Goal: Navigation & Orientation: Find specific page/section

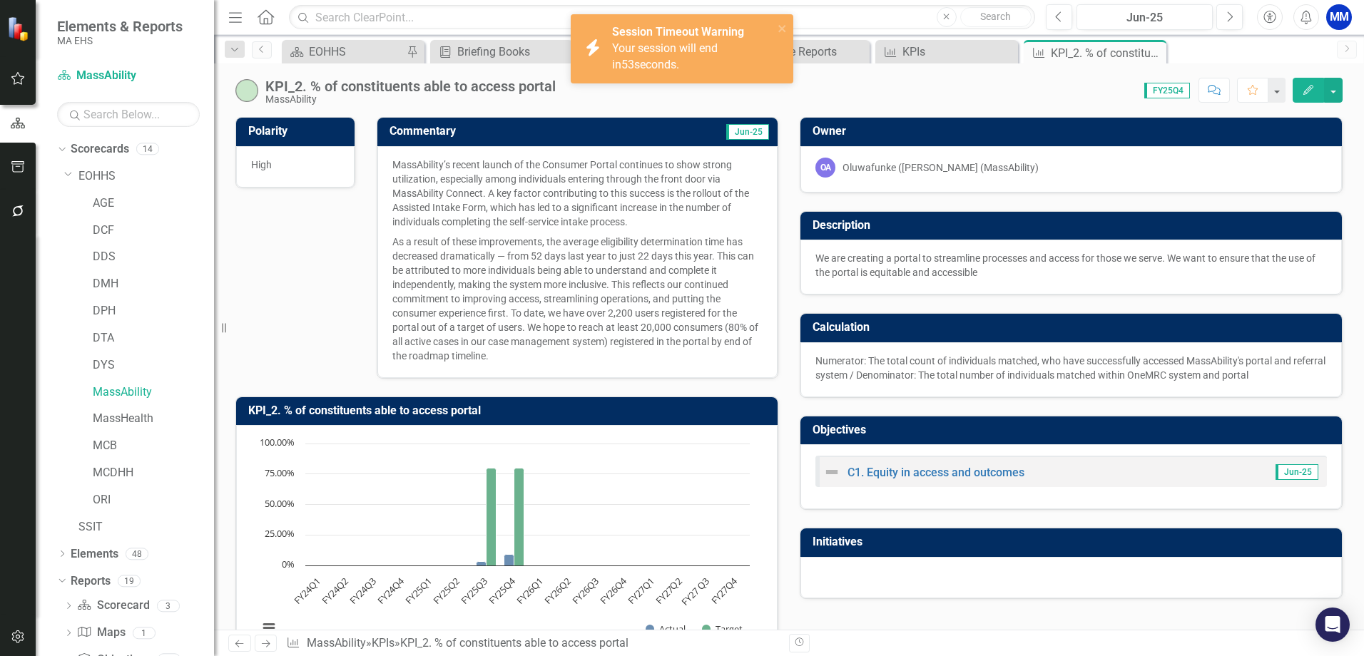
scroll to position [282, 0]
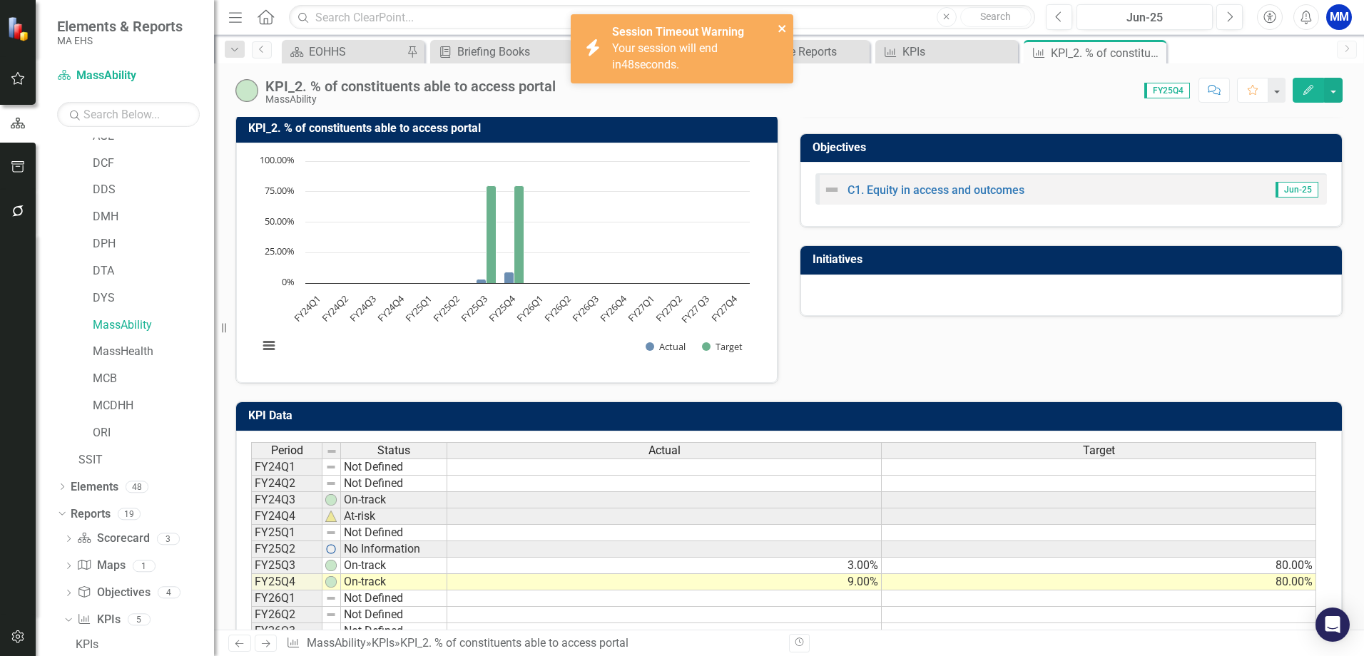
click at [782, 31] on icon "close" at bounding box center [782, 28] width 10 height 11
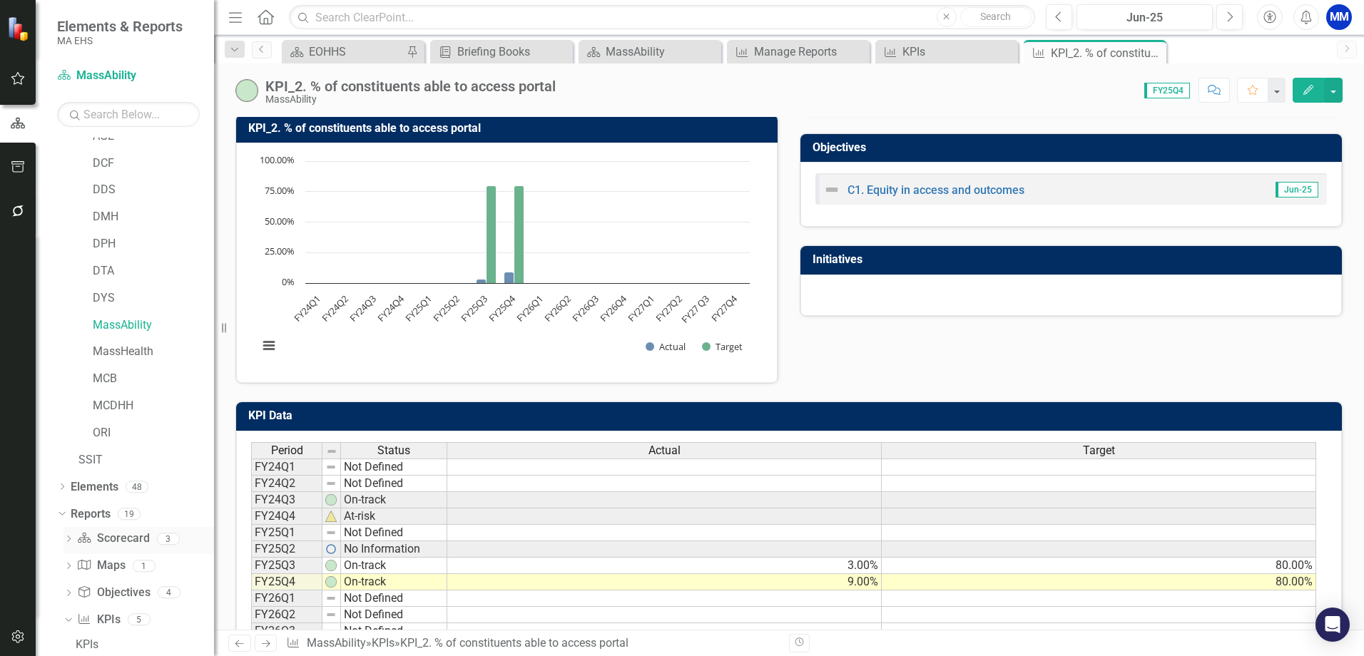
click at [101, 541] on link "Scorecard Scorecard" at bounding box center [113, 539] width 72 height 16
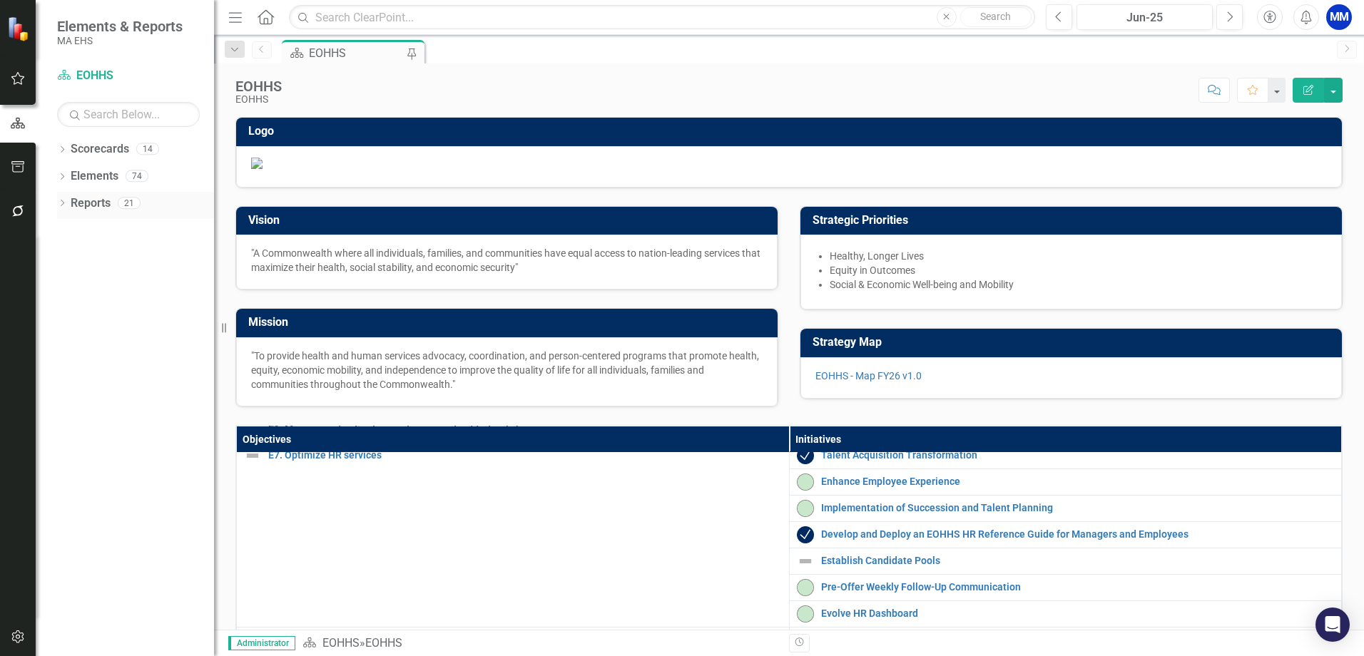
click at [66, 205] on icon "Dropdown" at bounding box center [62, 204] width 10 height 8
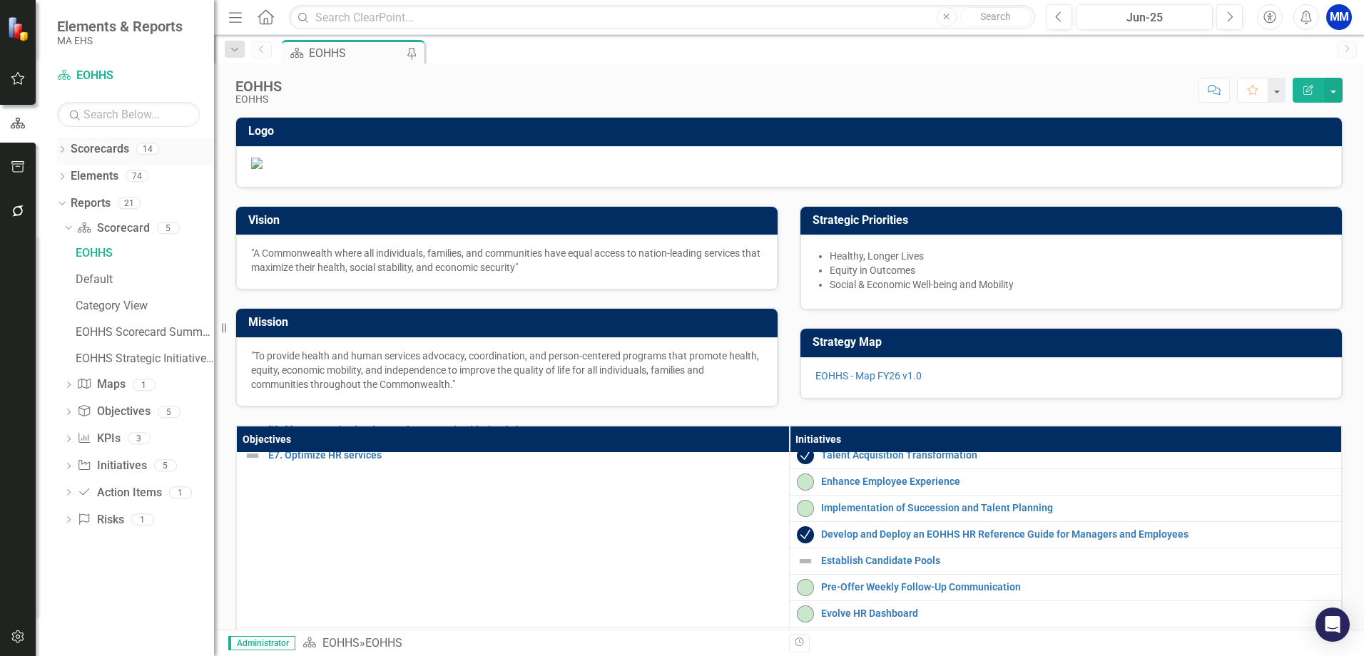
click at [63, 148] on icon "Dropdown" at bounding box center [62, 151] width 10 height 8
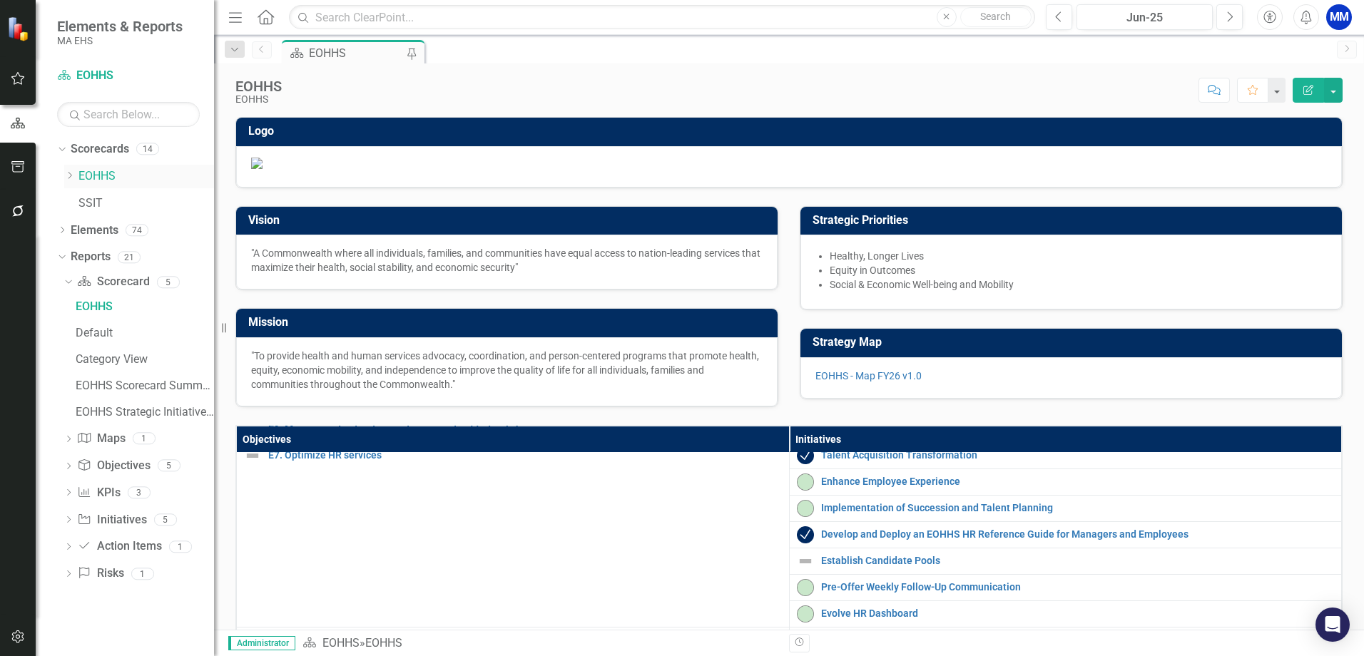
click at [66, 175] on icon "Dropdown" at bounding box center [69, 175] width 11 height 9
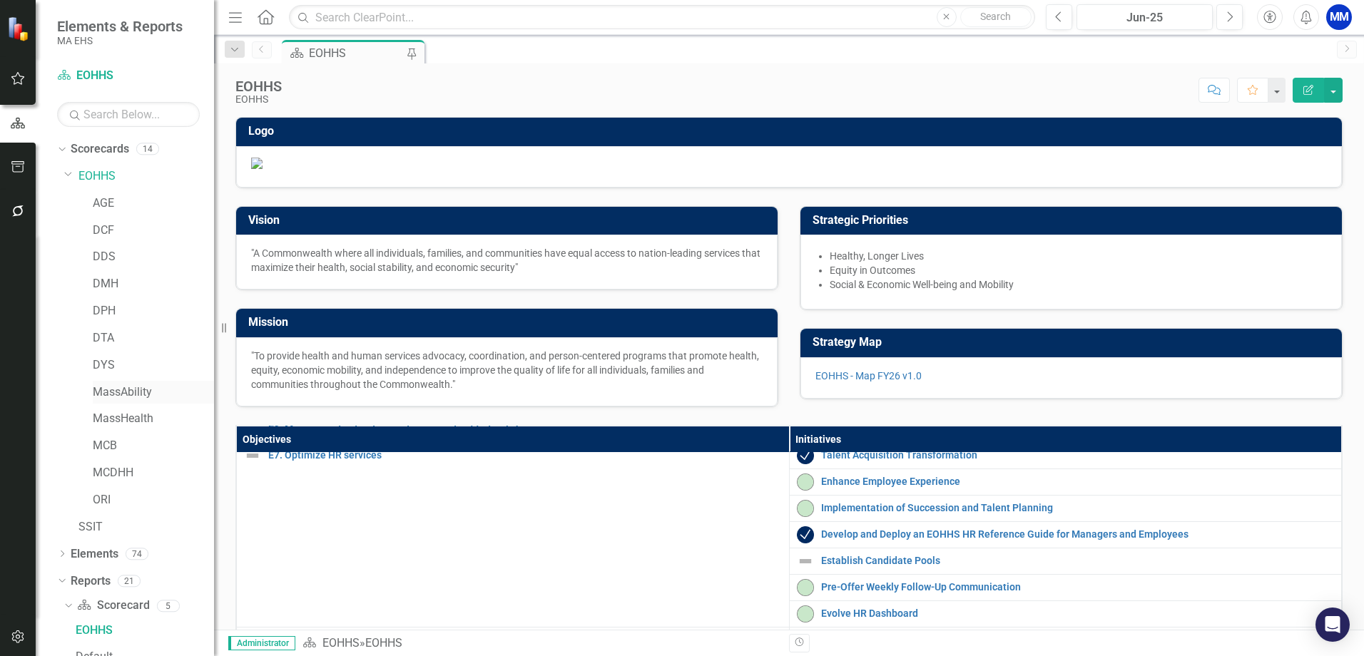
click at [143, 394] on link "MassAbility" at bounding box center [153, 392] width 121 height 16
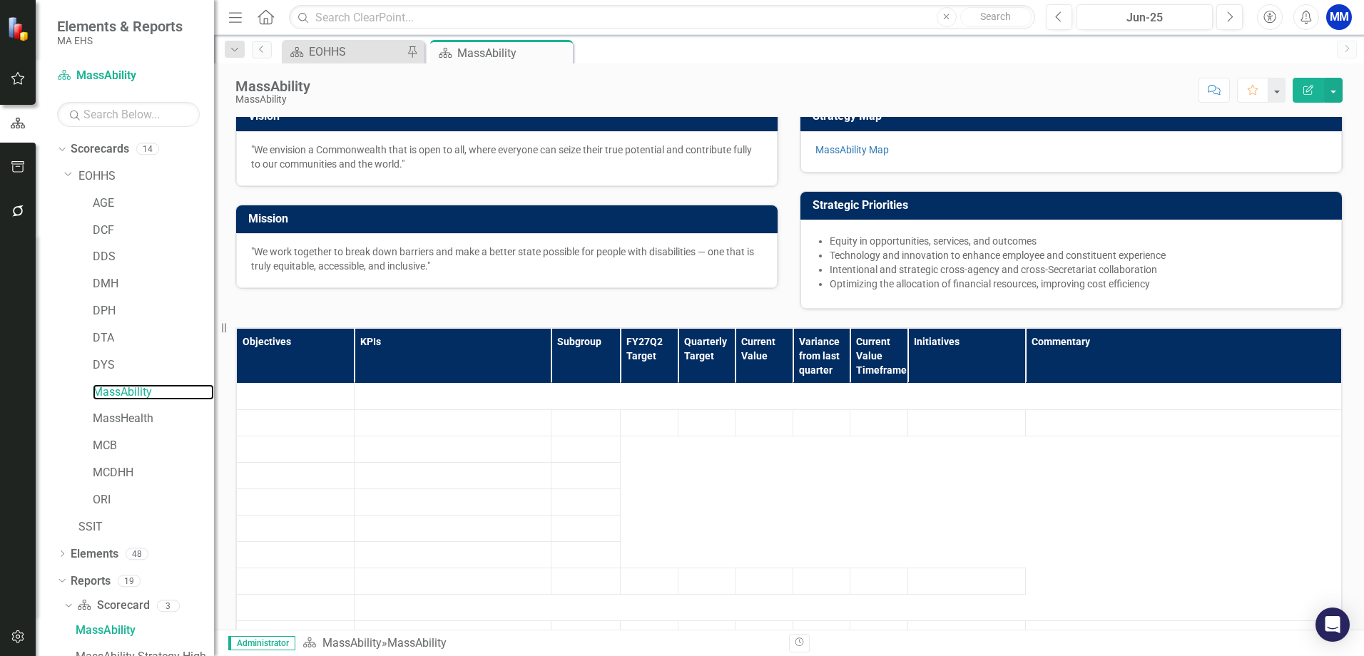
scroll to position [214, 0]
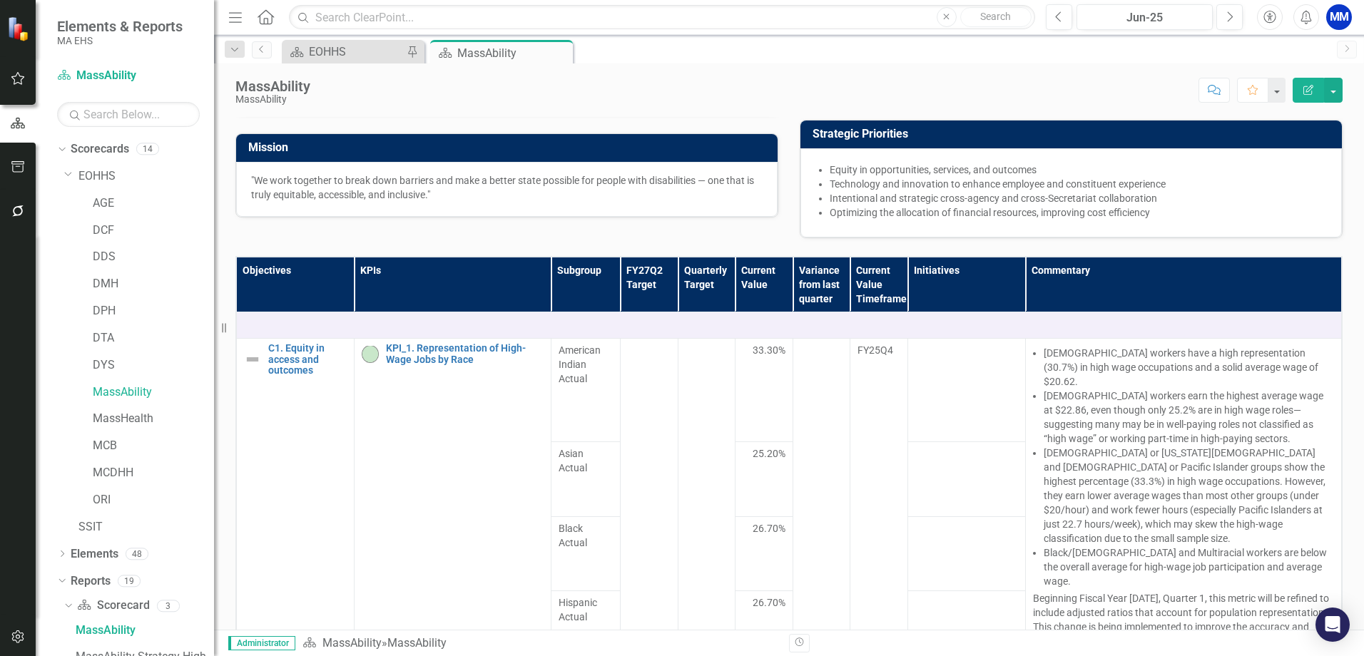
click at [864, 84] on link "MassAbility Map" at bounding box center [851, 78] width 73 height 11
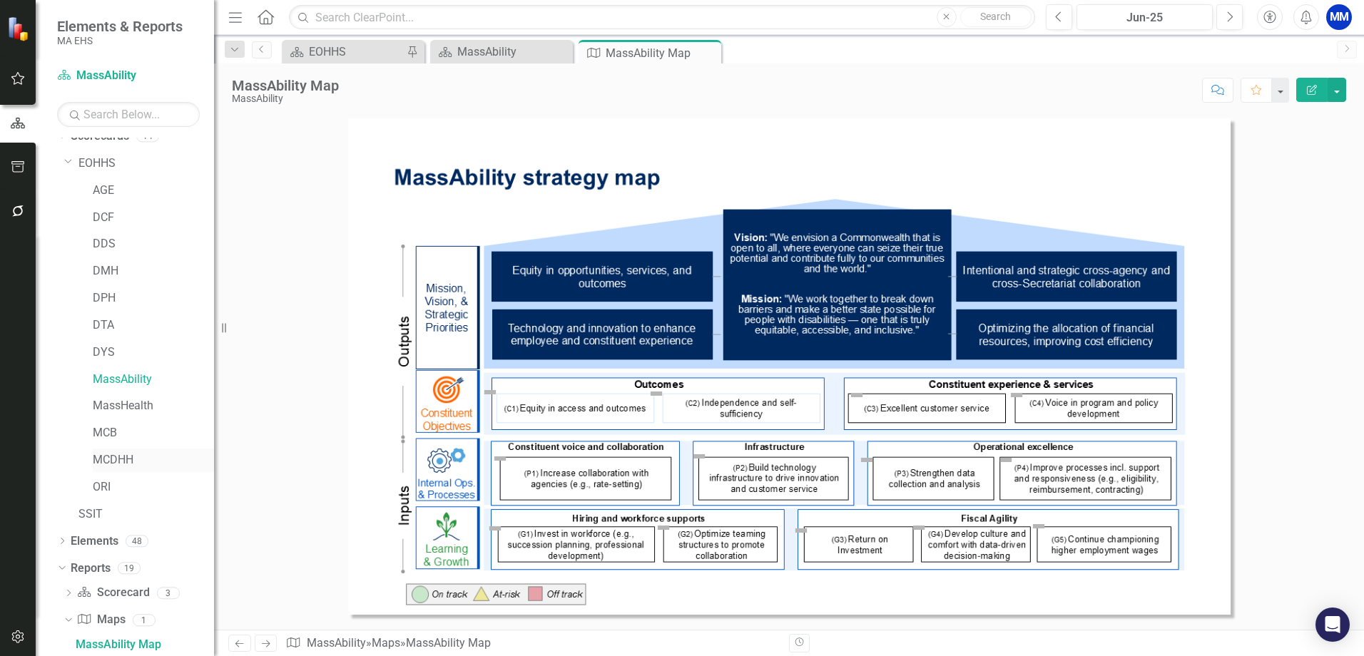
scroll to position [173, 0]
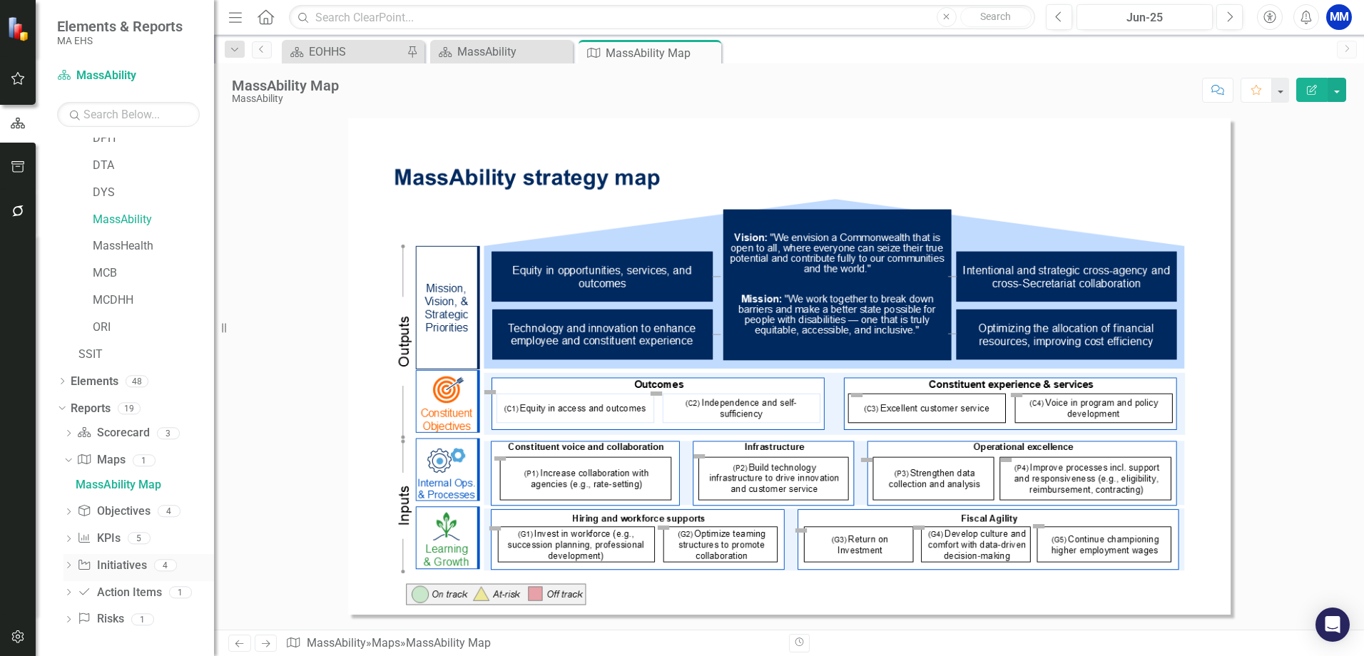
click at [67, 568] on icon "Dropdown" at bounding box center [68, 567] width 10 height 8
click at [93, 593] on div "Initiatives" at bounding box center [145, 592] width 138 height 13
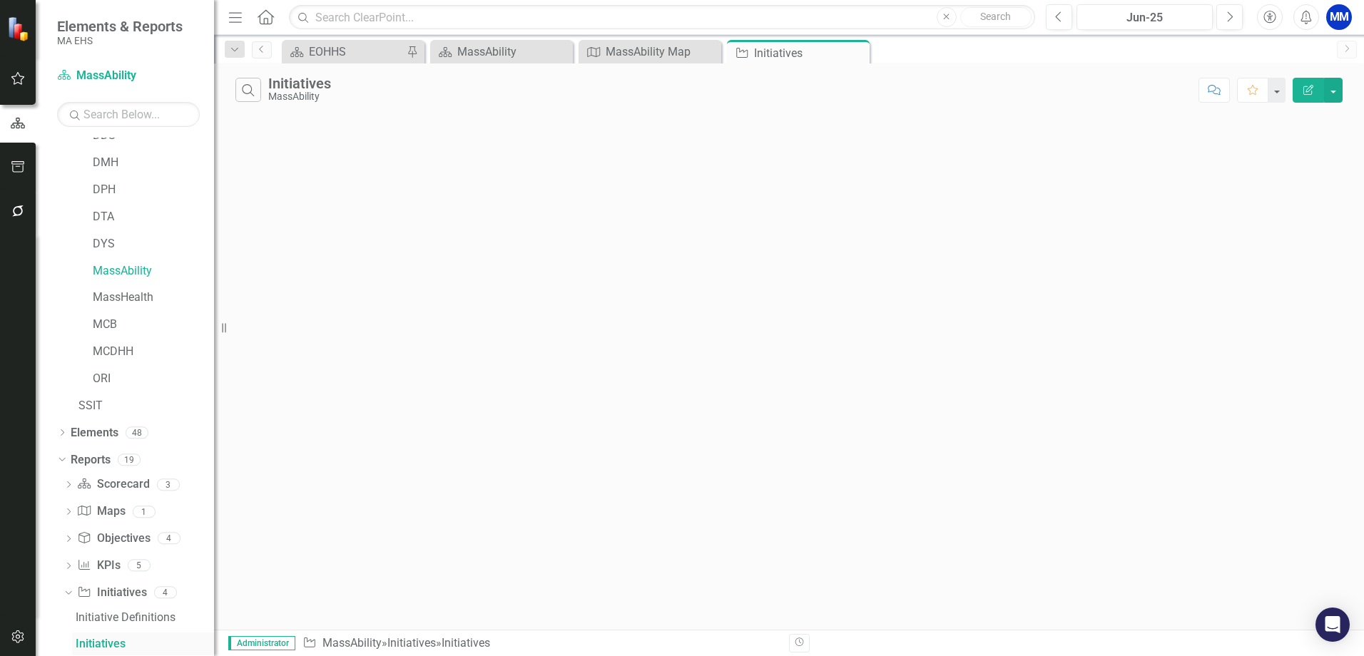
scroll to position [121, 0]
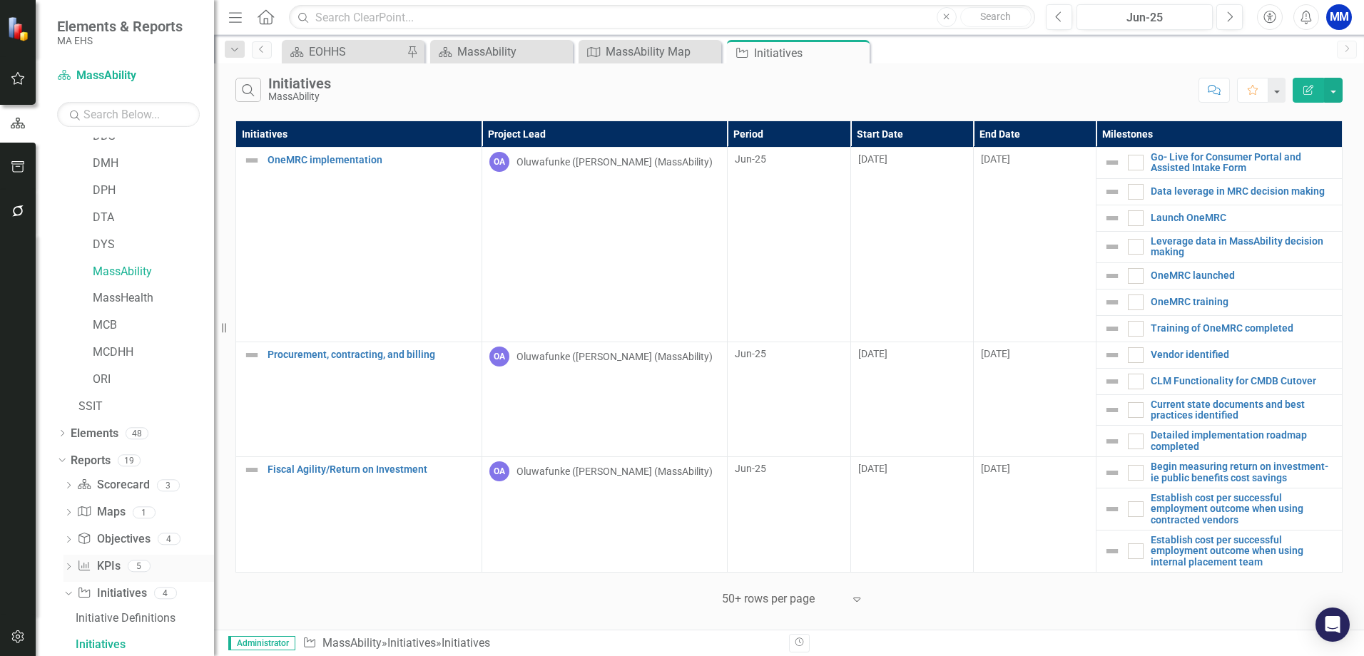
click at [103, 567] on link "KPI KPIs" at bounding box center [98, 566] width 43 height 16
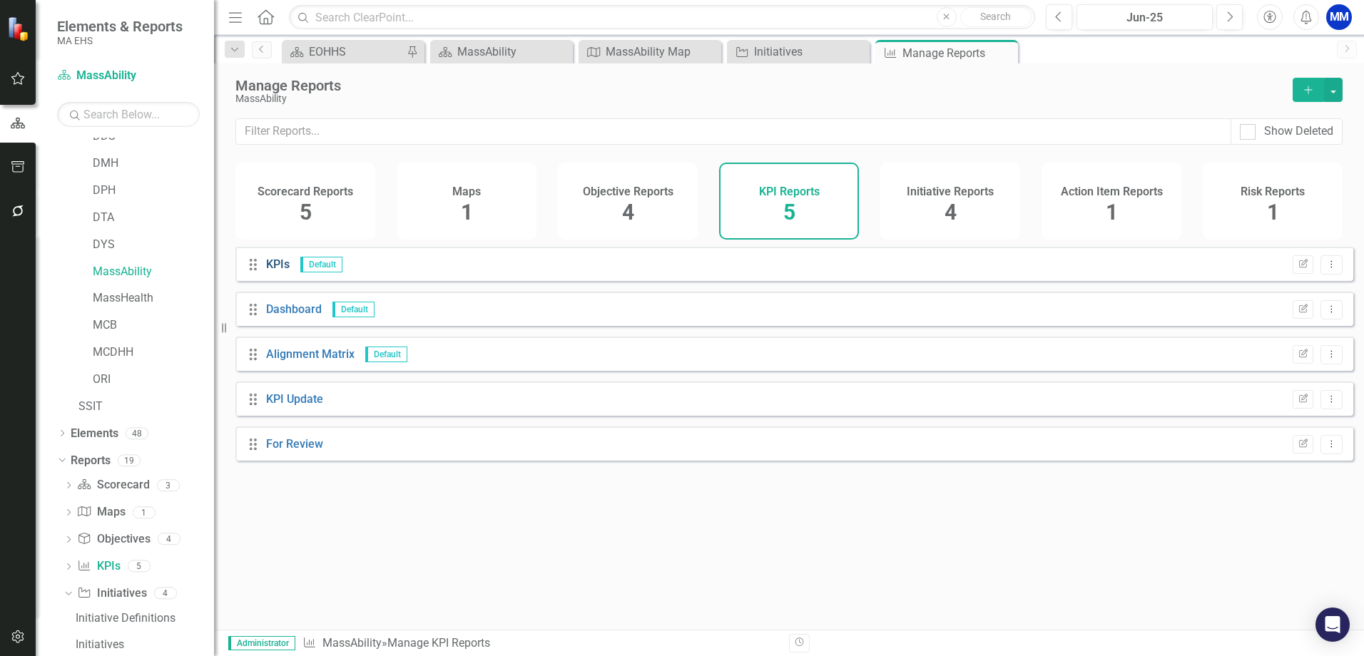
click at [279, 271] on link "KPIs" at bounding box center [278, 264] width 24 height 14
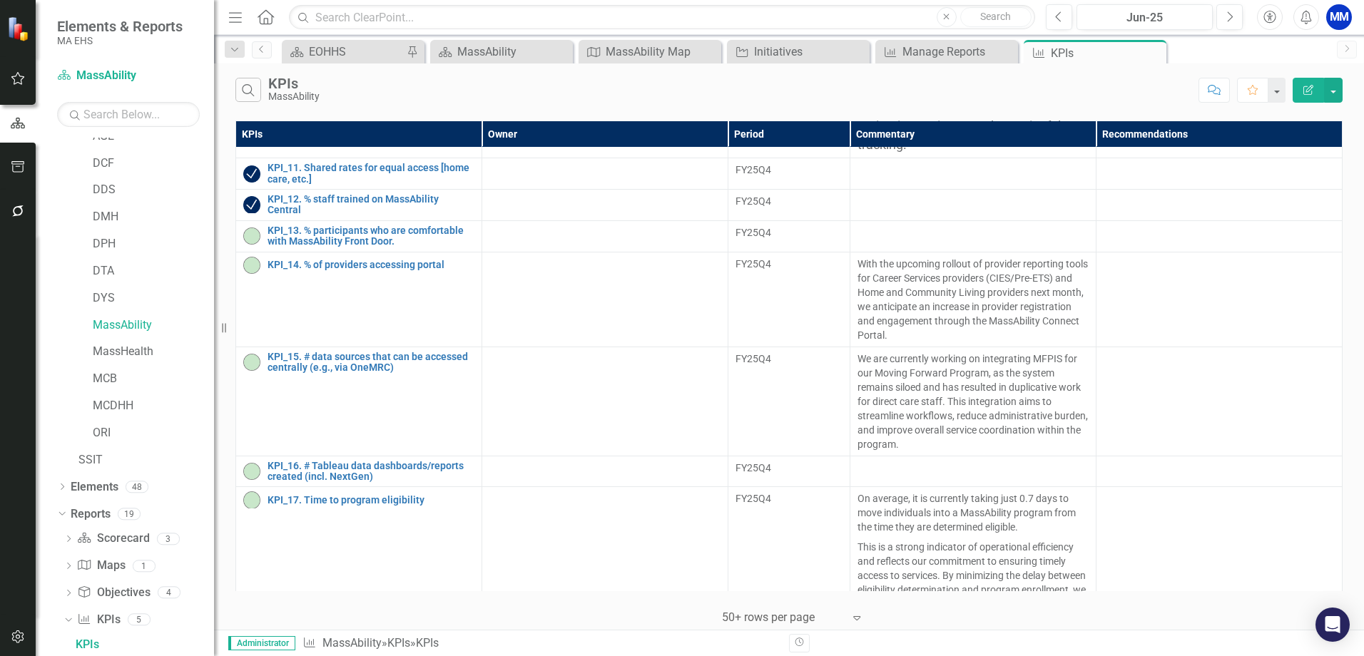
scroll to position [2710, 0]
